Goal: Communication & Community: Answer question/provide support

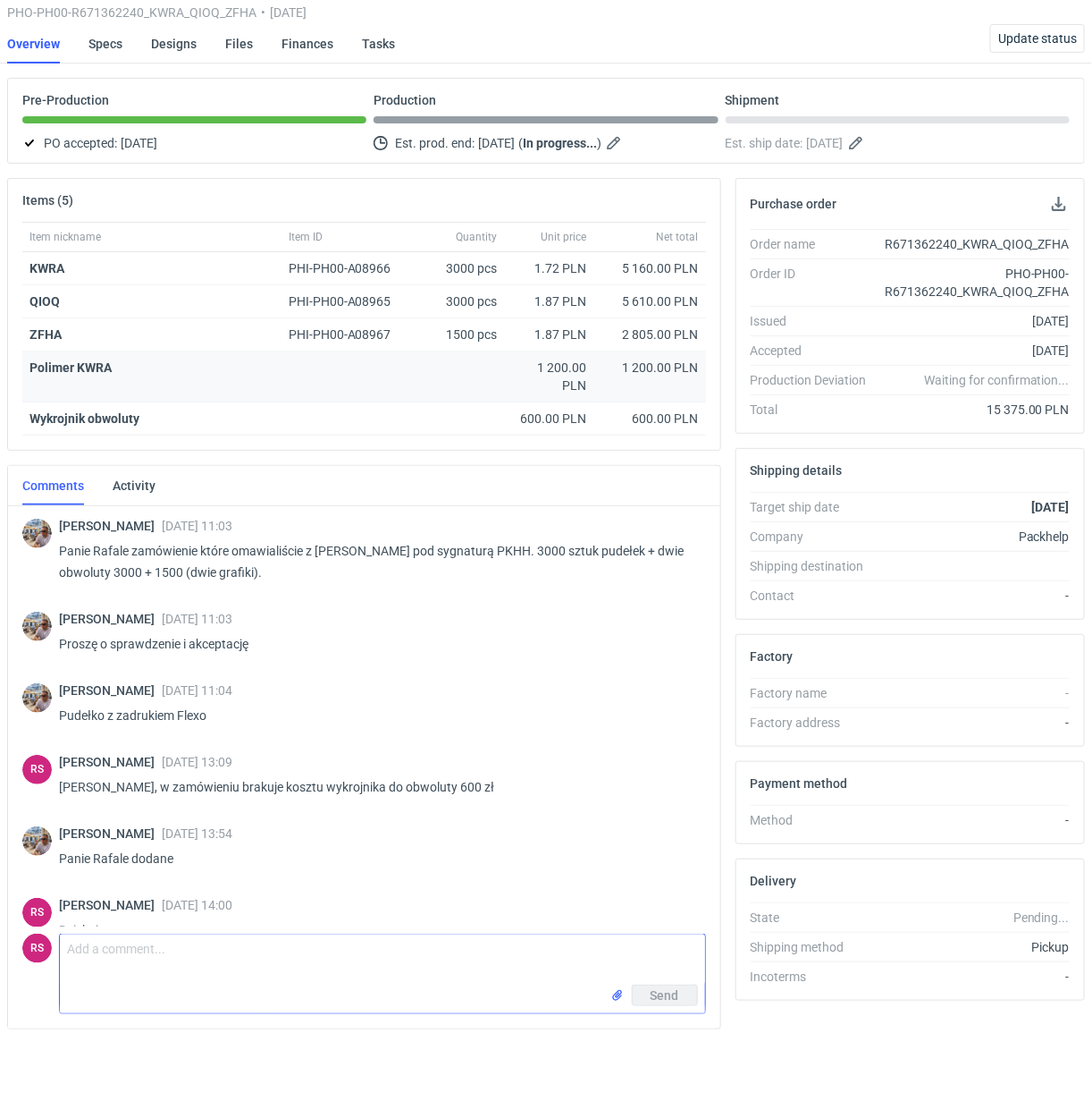
scroll to position [694, 0]
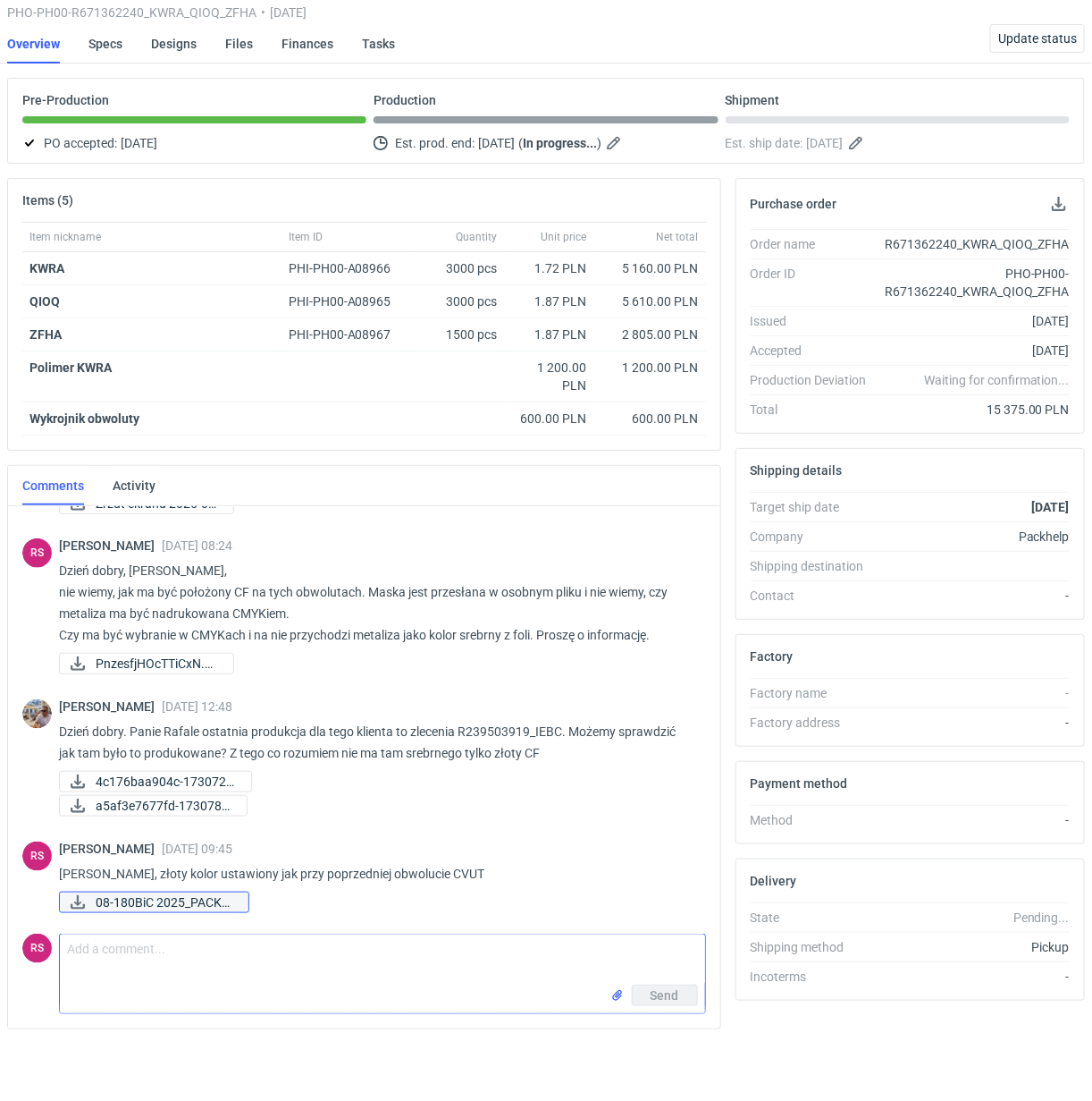
click at [113, 904] on span "08-180BiC 2025_PACKH..." at bounding box center [164, 902] width 138 height 20
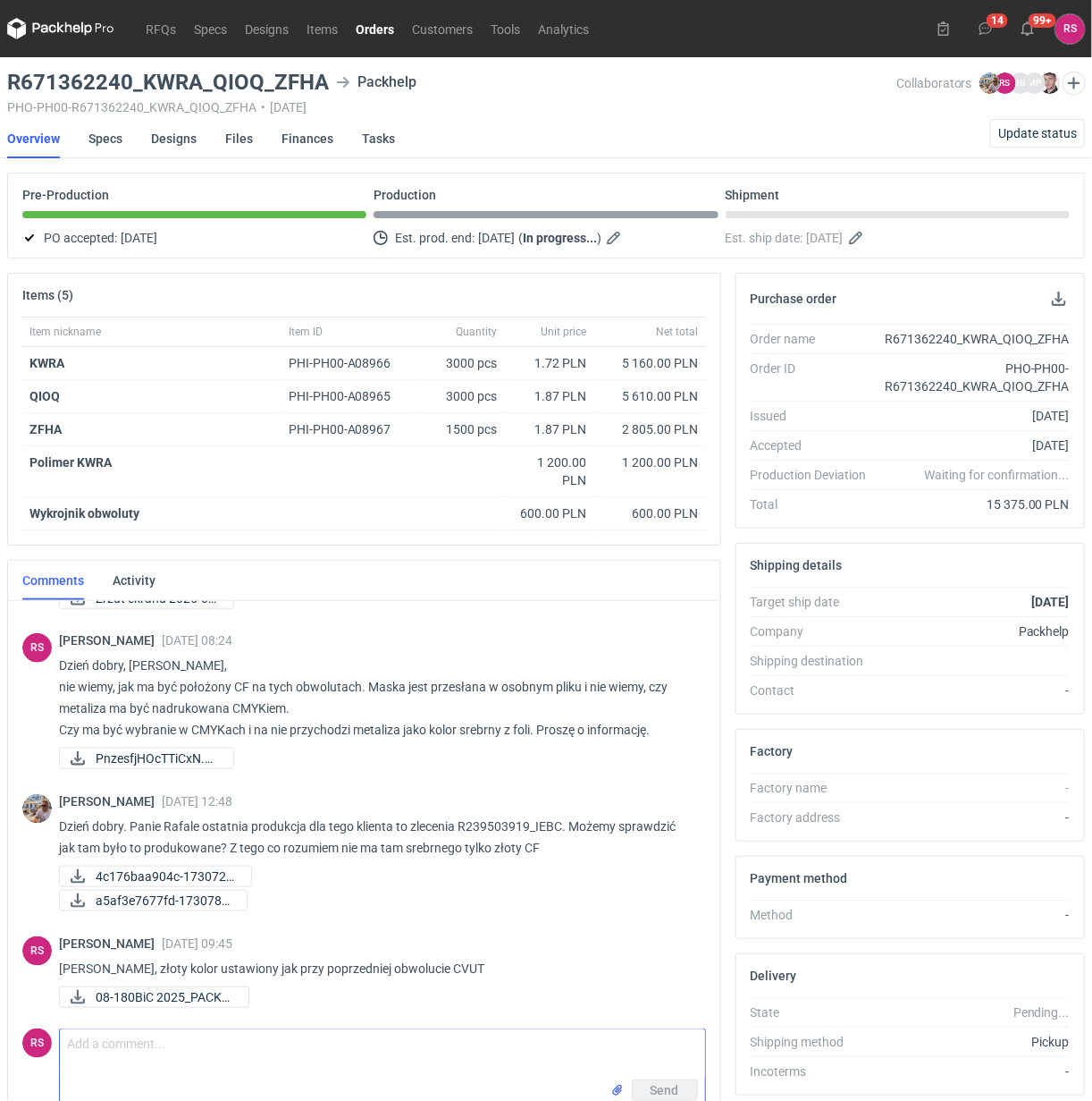
click at [377, 19] on link "Orders" at bounding box center [375, 29] width 56 height 21
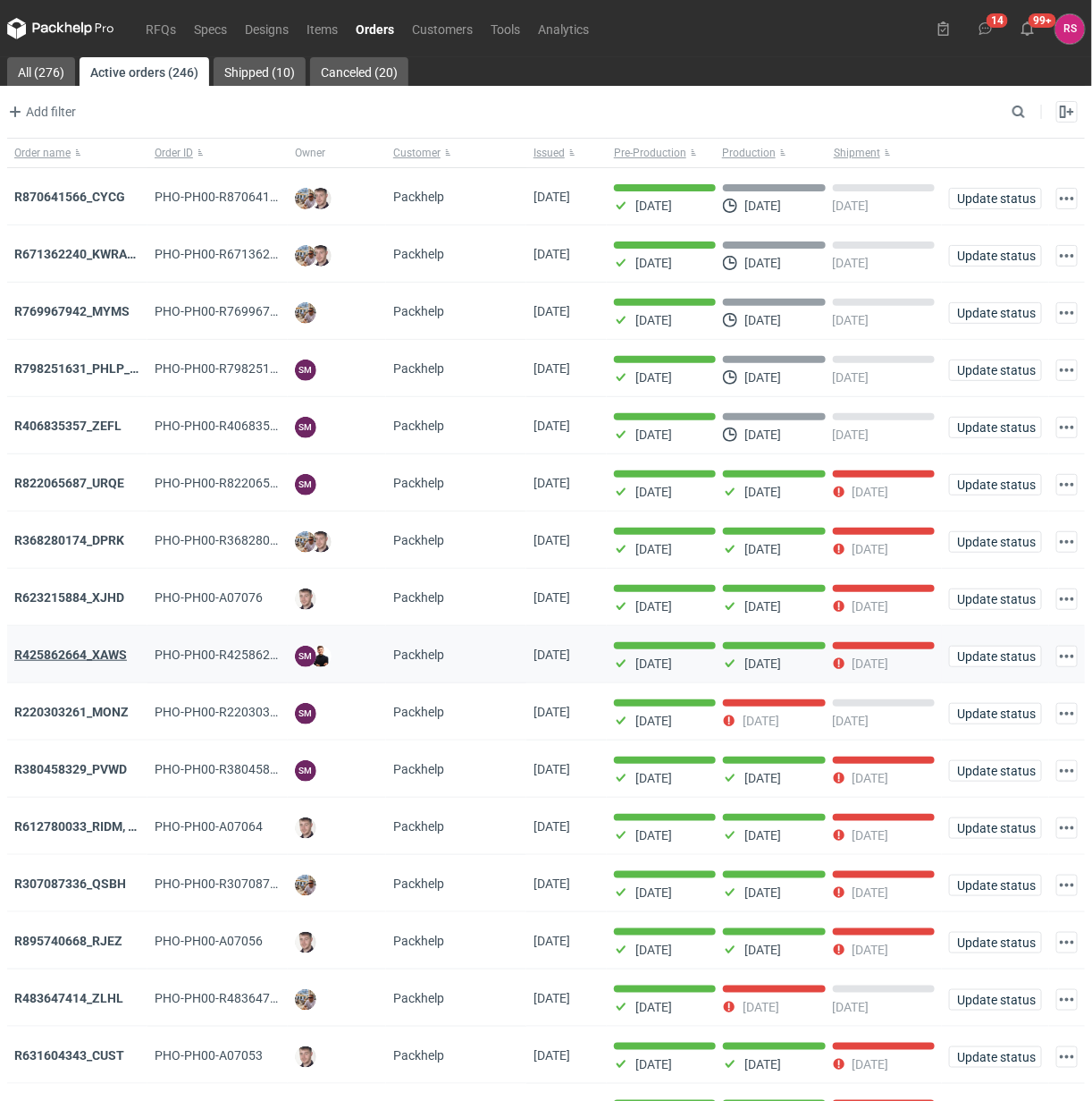
click at [92, 657] on strong "R425862664_XAWS" at bounding box center [71, 654] width 113 height 14
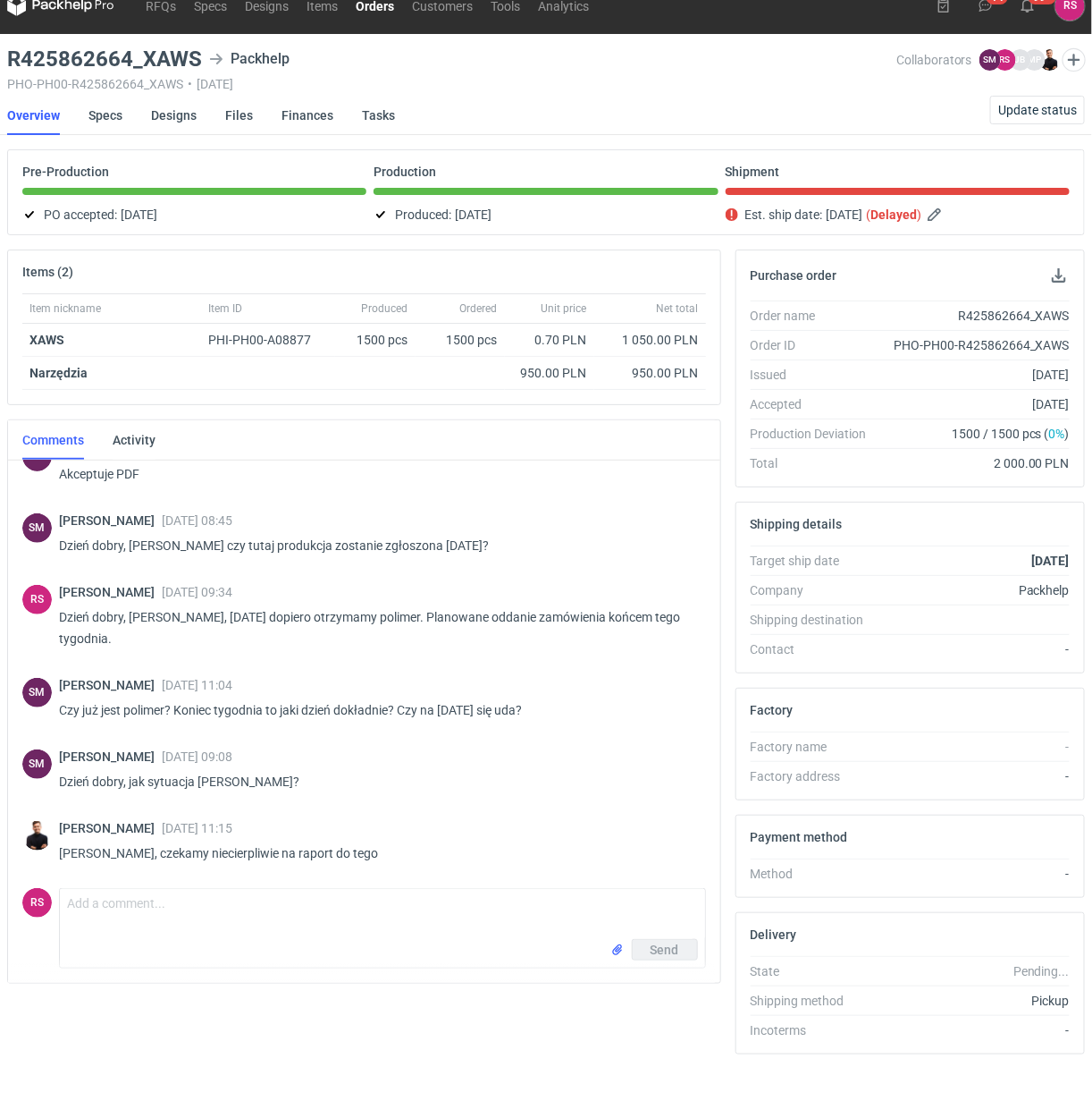
scroll to position [58, 0]
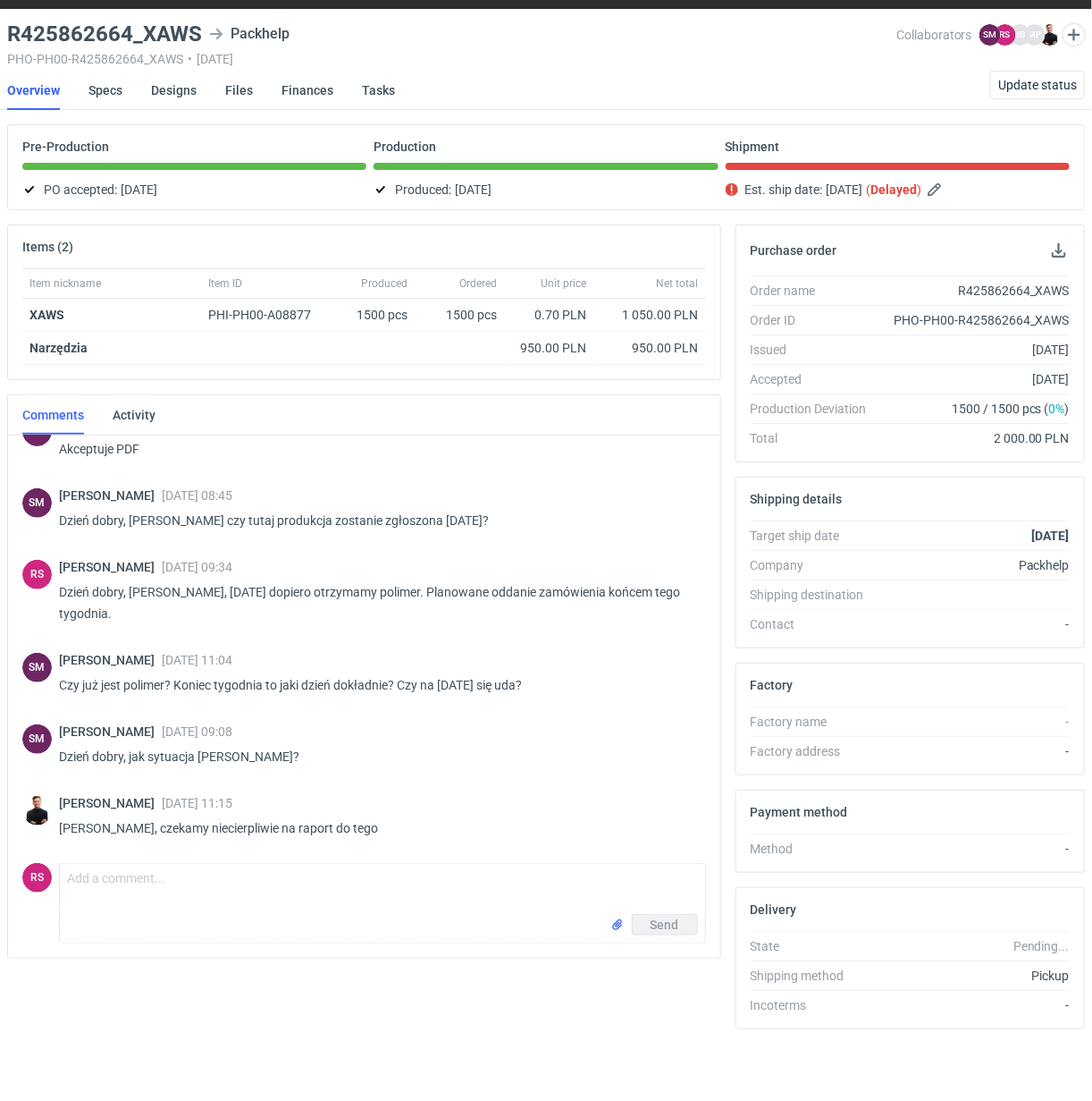
click at [386, 914] on div "Send" at bounding box center [382, 928] width 646 height 29
click at [438, 875] on textarea "Comment message" at bounding box center [382, 888] width 646 height 50
click at [270, 887] on textarea "Comment message" at bounding box center [382, 888] width 646 height 50
click at [316, 873] on textarea "Comment message" at bounding box center [382, 888] width 646 height 50
click at [291, 867] on textarea "Comment message" at bounding box center [382, 888] width 646 height 50
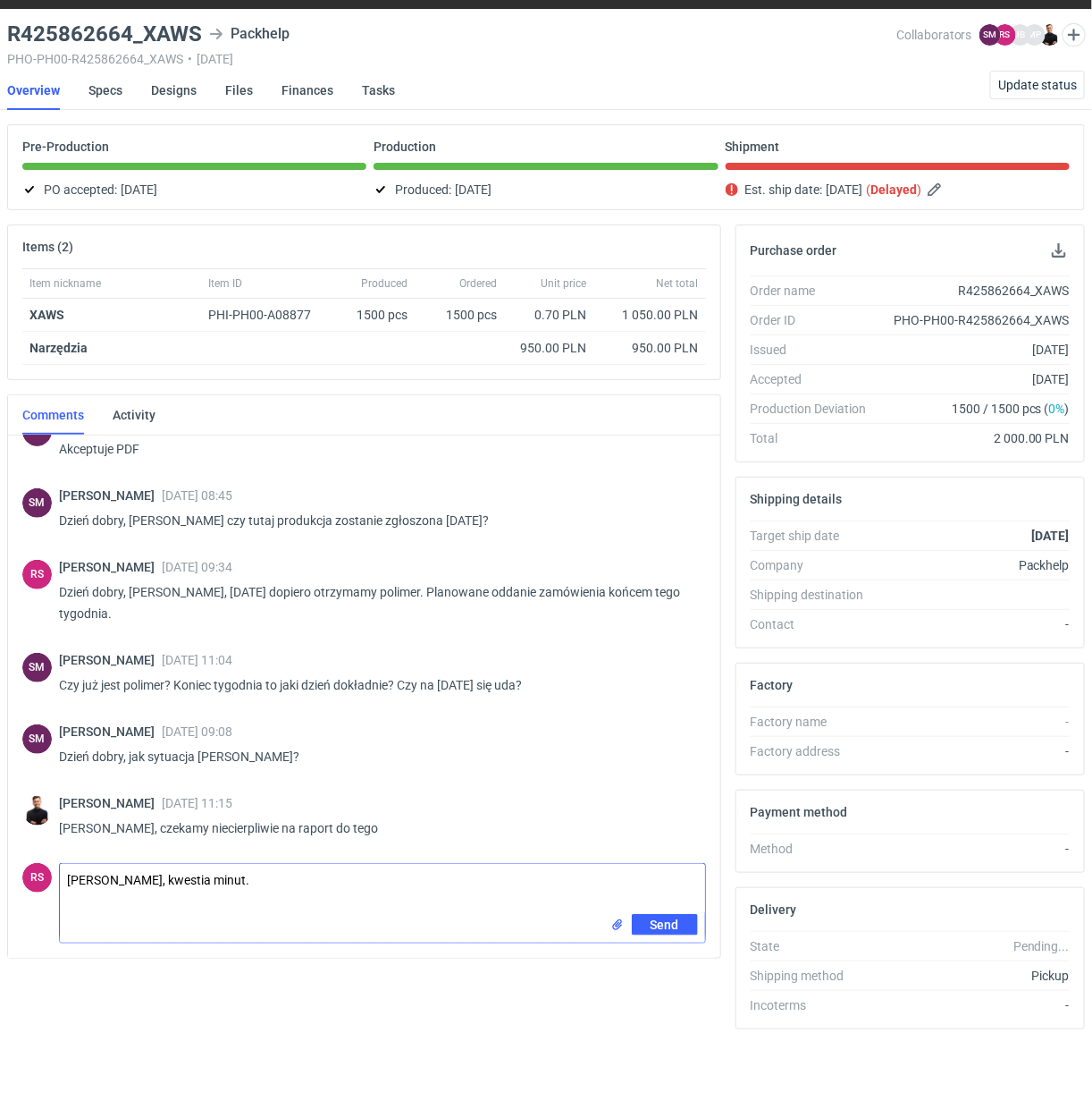
drag, startPoint x: 156, startPoint y: 872, endPoint x: 216, endPoint y: 887, distance: 61.8
click at [158, 874] on textarea "[PERSON_NAME], kwestia minut." at bounding box center [382, 888] width 646 height 50
type textarea "[PERSON_NAME], to już kwestia minut."
click at [663, 919] on span "Send" at bounding box center [665, 924] width 29 height 12
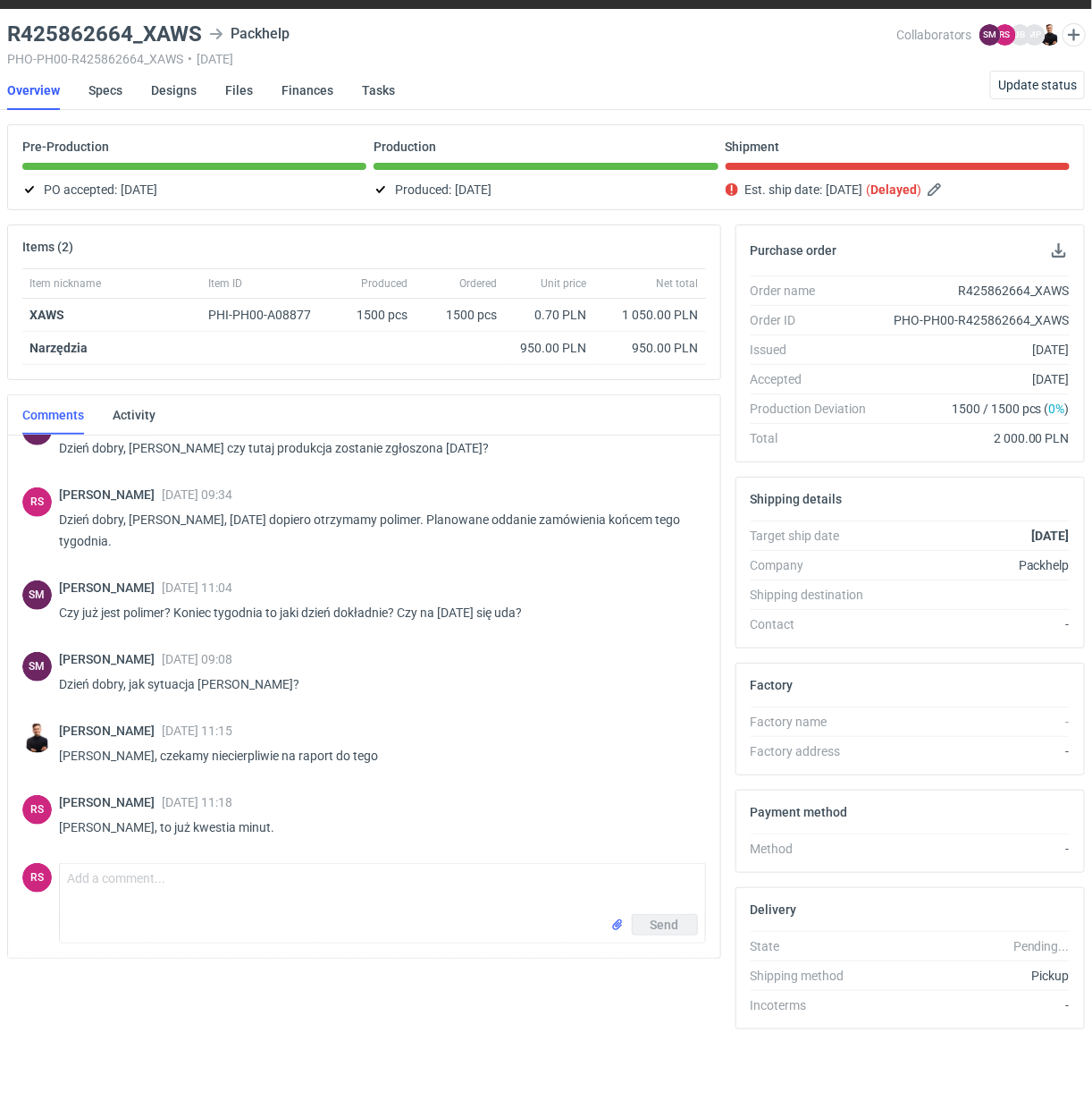
scroll to position [292, 0]
